Goal: Information Seeking & Learning: Learn about a topic

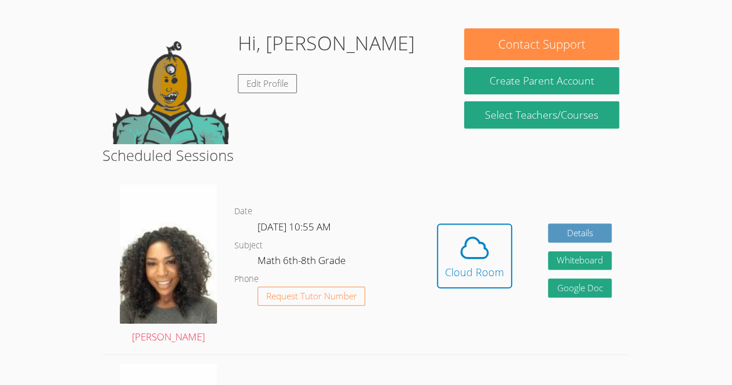
scroll to position [162, 0]
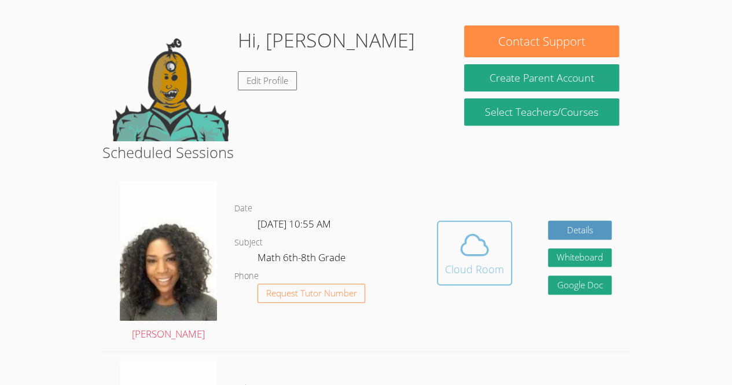
click at [465, 261] on div "Cloud Room" at bounding box center [474, 269] width 59 height 16
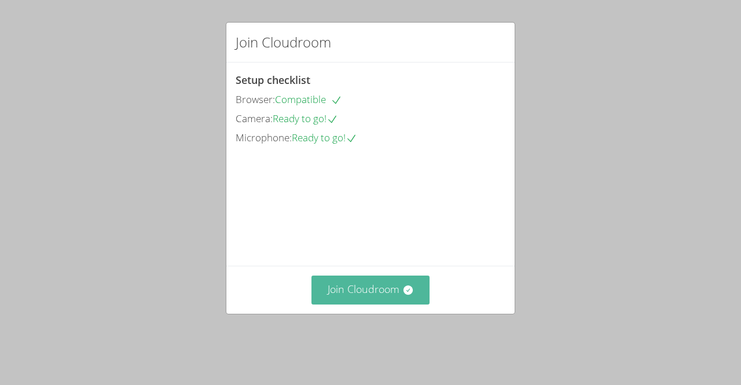
click at [369, 304] on button "Join Cloudroom" at bounding box center [370, 289] width 119 height 28
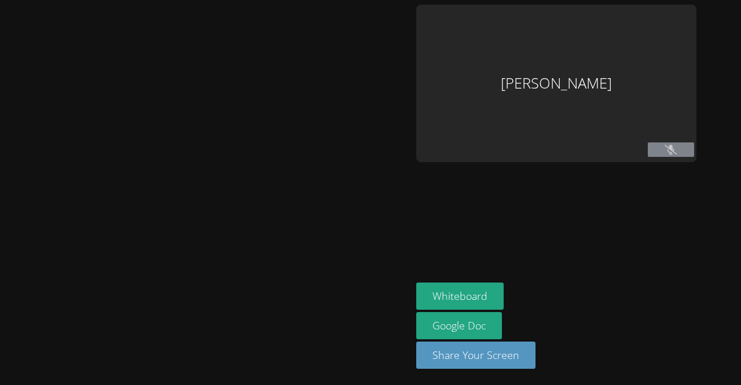
click at [661, 134] on div "[PERSON_NAME]" at bounding box center [556, 83] width 280 height 157
click at [664, 154] on icon at bounding box center [670, 150] width 12 height 10
click at [656, 156] on button at bounding box center [670, 149] width 46 height 14
click at [569, 169] on aside "Christelle Renonce Whiteboard Google Doc Share Your Screen" at bounding box center [555, 192] width 289 height 385
click at [673, 178] on aside "Christelle Renonce Whiteboard Google Doc Share Your Screen" at bounding box center [555, 192] width 289 height 385
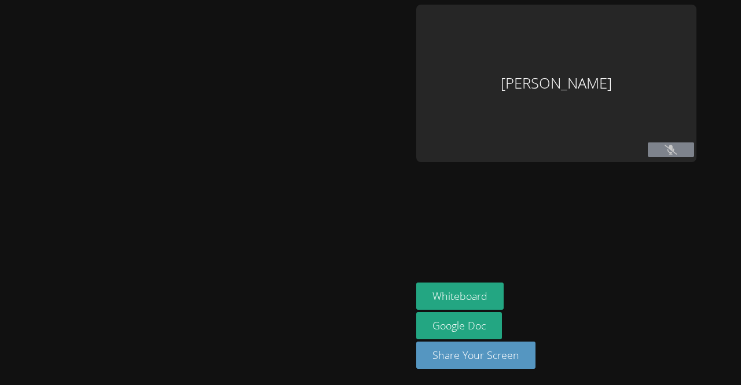
click at [655, 155] on button at bounding box center [670, 149] width 46 height 14
click at [660, 150] on button at bounding box center [670, 149] width 46 height 14
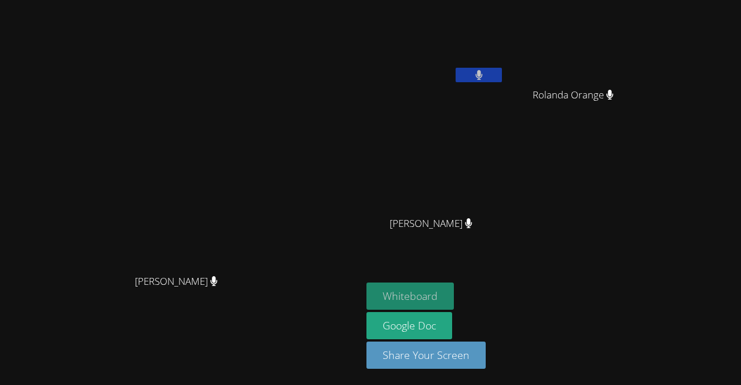
click at [454, 301] on button "Whiteboard" at bounding box center [409, 295] width 87 height 27
click at [502, 75] on button at bounding box center [478, 75] width 46 height 14
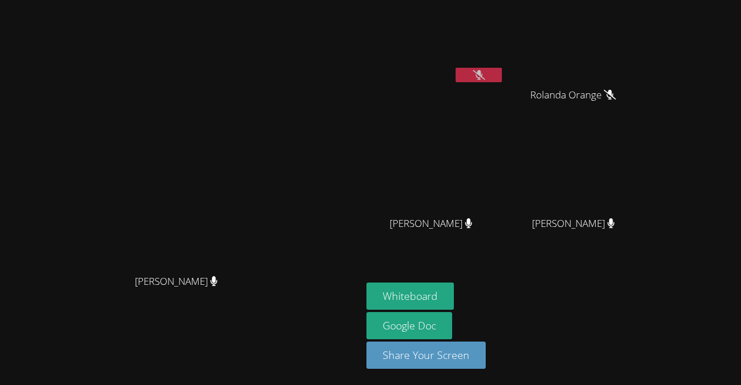
click at [502, 72] on button at bounding box center [478, 75] width 46 height 14
click at [502, 76] on button at bounding box center [478, 75] width 46 height 14
click at [485, 78] on icon at bounding box center [479, 75] width 12 height 10
click at [502, 73] on button at bounding box center [478, 75] width 46 height 14
click at [502, 68] on button at bounding box center [478, 75] width 46 height 14
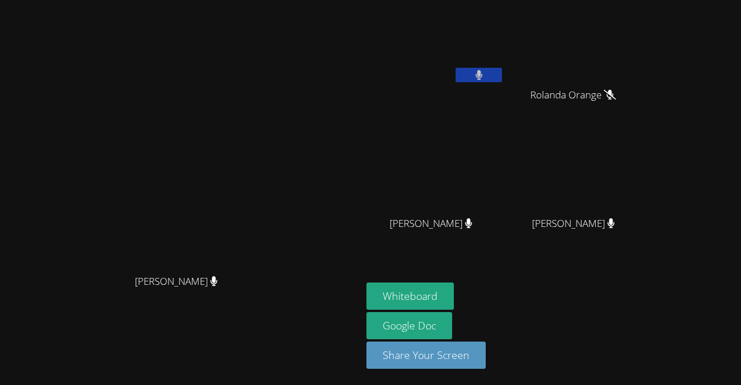
click at [482, 76] on icon at bounding box center [478, 75] width 7 height 10
click at [485, 70] on icon at bounding box center [479, 75] width 12 height 10
click at [502, 68] on button at bounding box center [478, 75] width 46 height 14
click at [504, 95] on div "Christelle Renonce" at bounding box center [435, 67] width 138 height 124
click at [504, 75] on video at bounding box center [435, 44] width 138 height 78
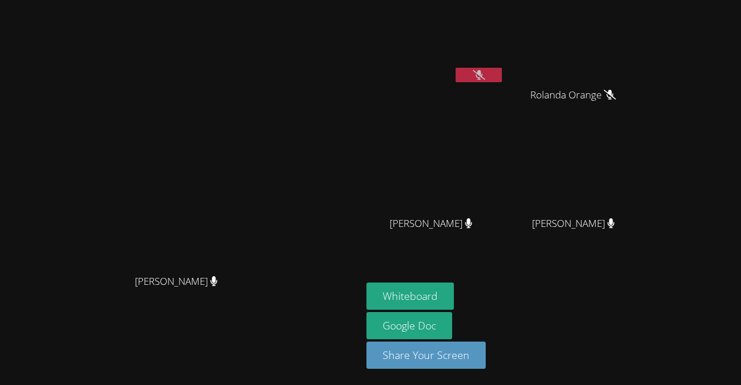
click at [485, 78] on icon at bounding box center [479, 75] width 12 height 10
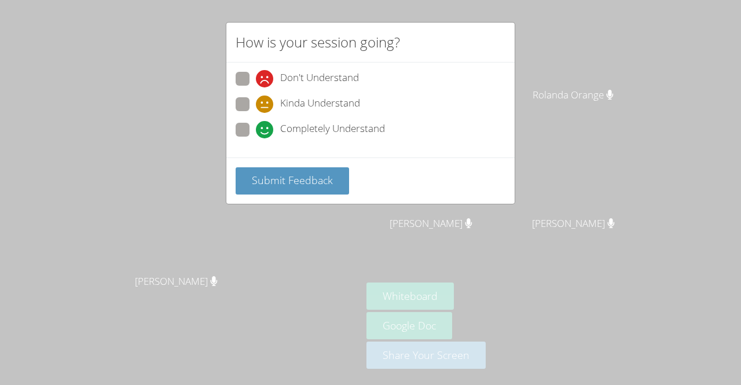
click at [311, 131] on span "Completely Understand" at bounding box center [332, 129] width 105 height 17
click at [266, 131] on input "Completely Understand" at bounding box center [261, 128] width 10 height 10
radio input "true"
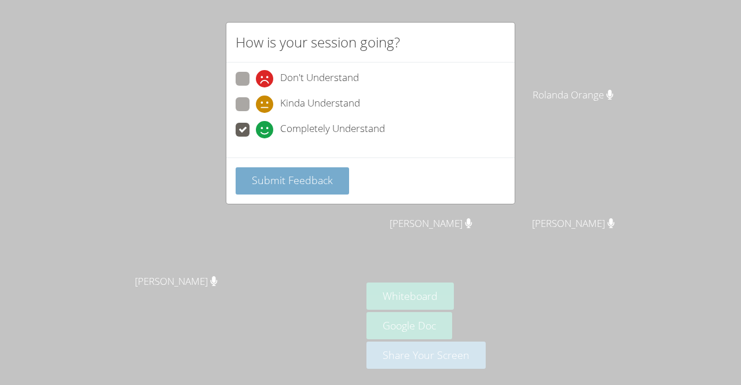
click at [304, 175] on span "Submit Feedback" at bounding box center [292, 180] width 81 height 14
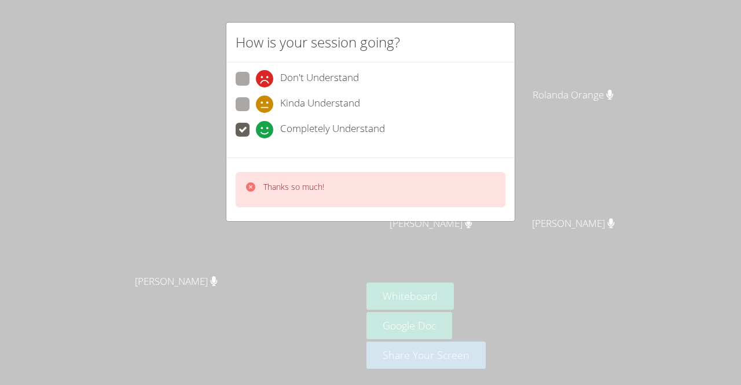
click at [156, 95] on div "How is your session going? Don't Understand Kinda Understand Completely Underst…" at bounding box center [370, 192] width 741 height 385
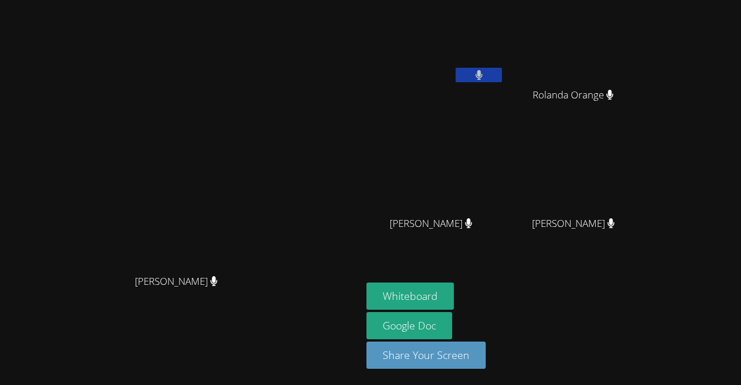
click at [502, 80] on button at bounding box center [478, 75] width 46 height 14
click at [504, 64] on video at bounding box center [435, 44] width 138 height 78
click at [504, 67] on video at bounding box center [435, 44] width 138 height 78
click at [485, 73] on icon at bounding box center [479, 75] width 12 height 10
click at [268, 189] on video at bounding box center [181, 169] width 174 height 198
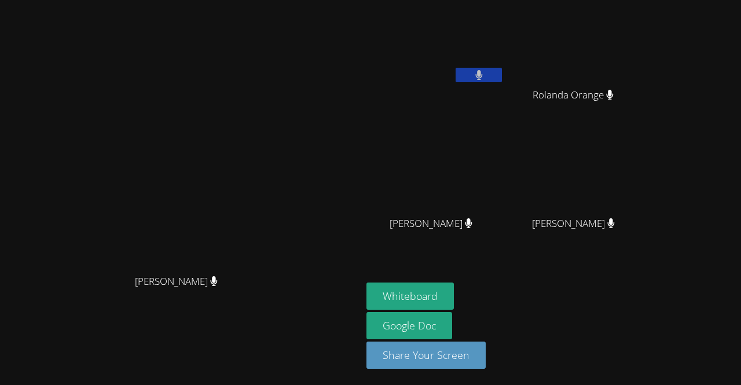
click at [646, 65] on video at bounding box center [578, 44] width 138 height 78
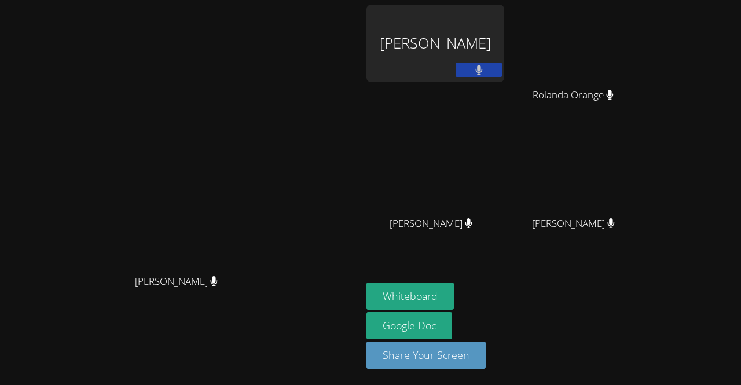
click at [504, 32] on div "Christelle Renonce" at bounding box center [435, 44] width 138 height 78
click at [504, 50] on div "Christelle Renonce" at bounding box center [435, 44] width 138 height 78
click at [504, 52] on div "Christelle Renonce" at bounding box center [435, 44] width 138 height 78
click at [504, 53] on div "Christelle Renonce" at bounding box center [435, 44] width 138 height 78
click at [646, 290] on div "Whiteboard Google Doc Share Your Screen" at bounding box center [506, 329] width 280 height 95
